Goal: Book appointment/travel/reservation

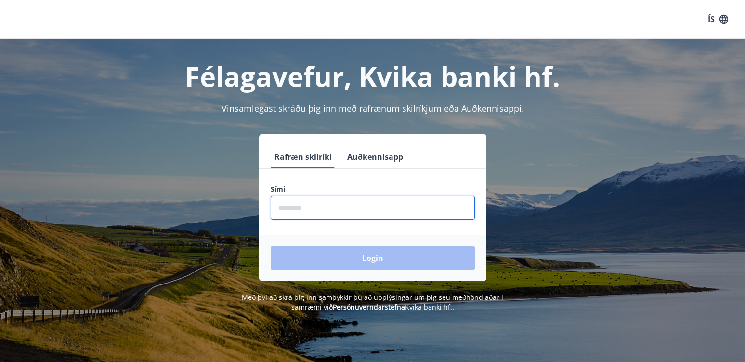
click at [298, 206] on input "phone" at bounding box center [372, 208] width 204 height 24
type input "********"
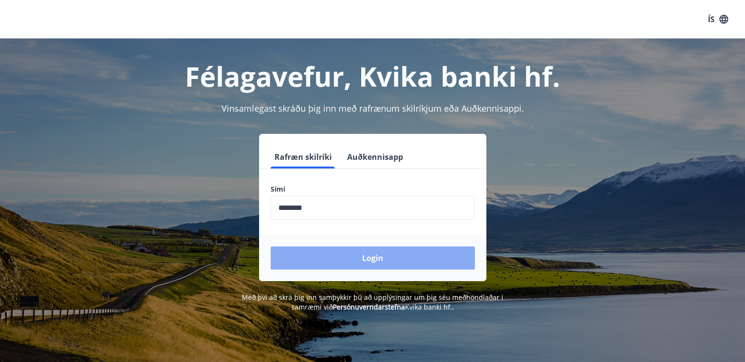
click at [362, 258] on button "Login" at bounding box center [372, 257] width 204 height 23
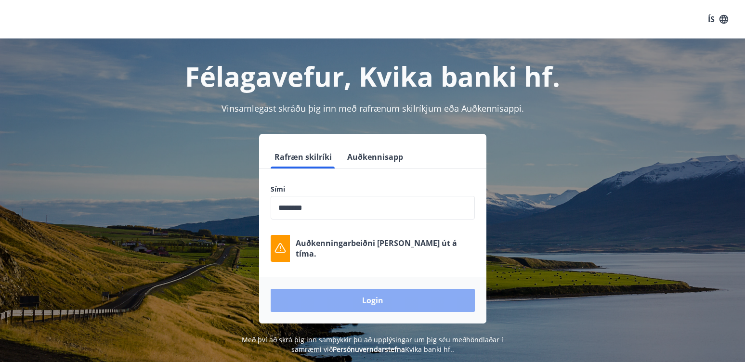
click at [373, 298] on button "Login" at bounding box center [372, 300] width 204 height 23
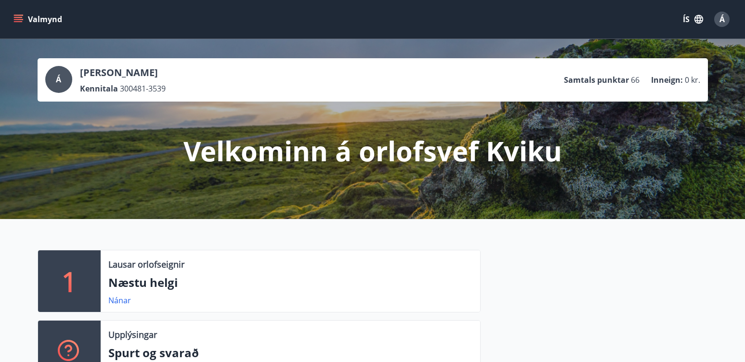
click at [681, 303] on div at bounding box center [593, 320] width 227 height 141
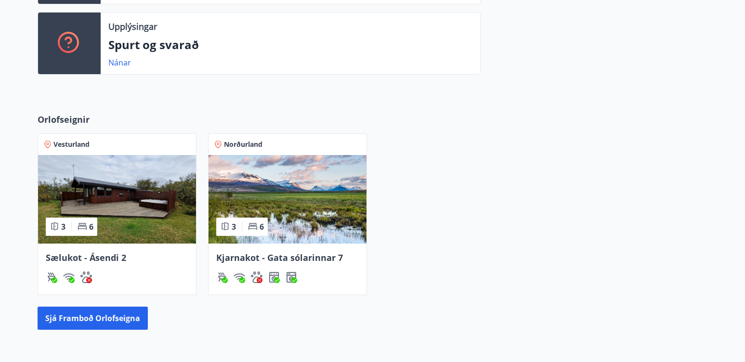
scroll to position [327, 0]
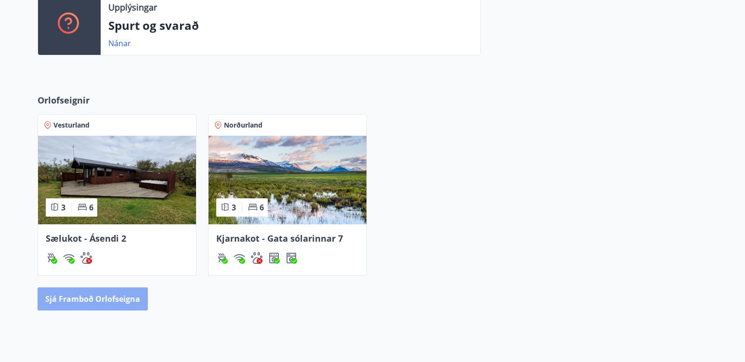
click at [106, 301] on button "Sjá framboð orlofseigna" at bounding box center [93, 298] width 110 height 23
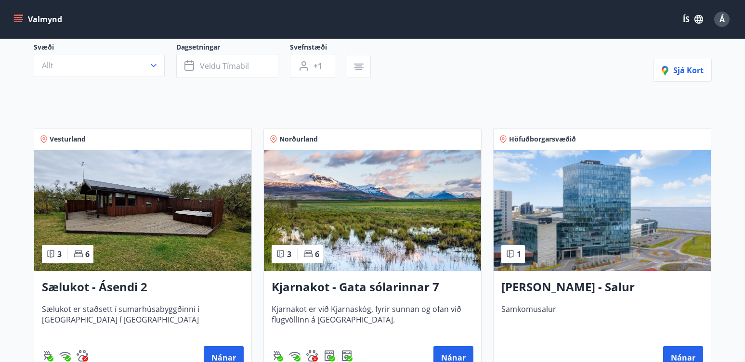
scroll to position [96, 0]
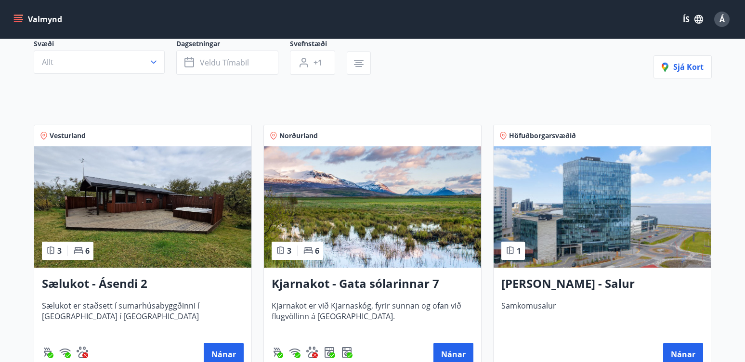
click at [590, 209] on img at bounding box center [601, 206] width 217 height 121
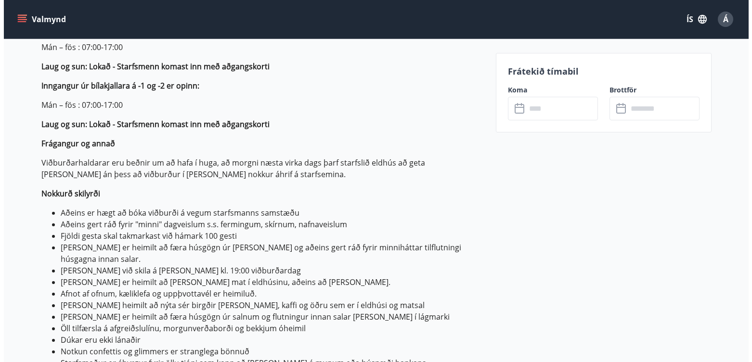
scroll to position [308, 0]
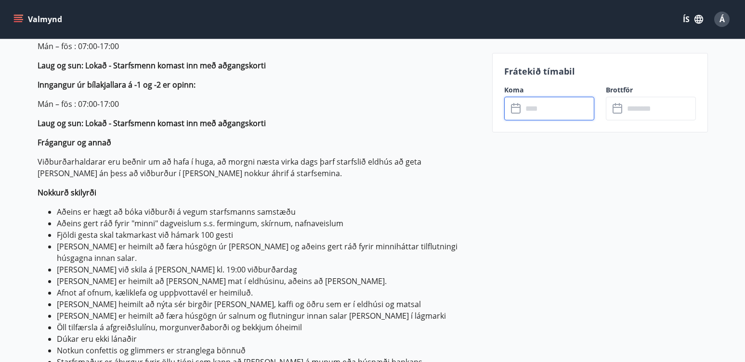
click at [540, 110] on input "text" at bounding box center [558, 109] width 72 height 24
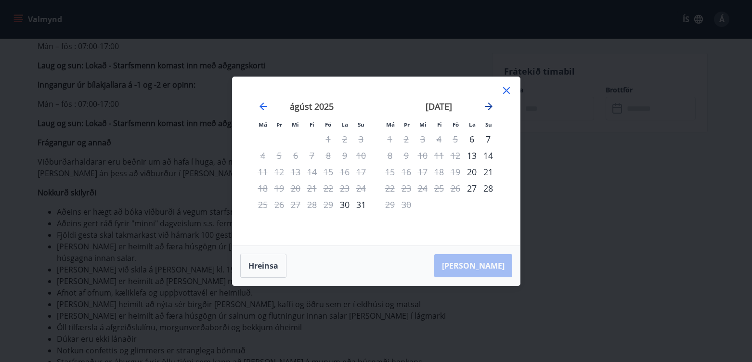
click at [485, 103] on icon "Move forward to switch to the next month." at bounding box center [489, 107] width 12 height 12
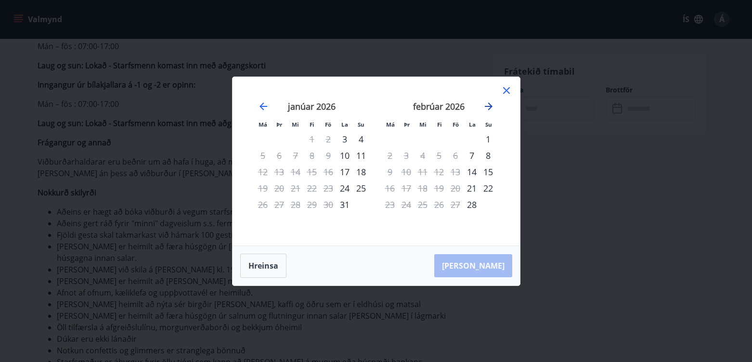
click at [485, 103] on icon "Move forward to switch to the next month." at bounding box center [489, 107] width 12 height 12
